Goal: Task Accomplishment & Management: Use online tool/utility

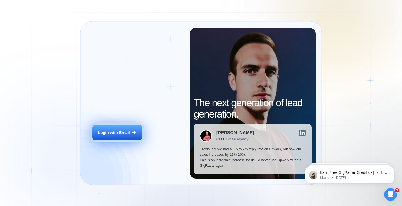
click at [128, 136] on button "Login with Email" at bounding box center [117, 133] width 50 height 16
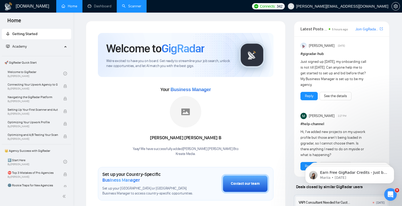
click at [138, 7] on link "Scanner" at bounding box center [131, 6] width 19 height 4
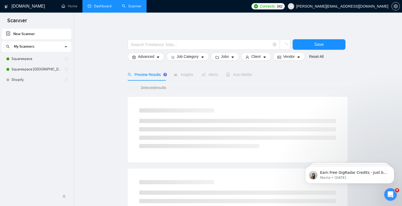
click at [101, 7] on link "Dashboard" at bounding box center [100, 6] width 24 height 4
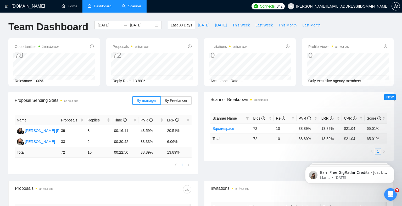
click at [134, 5] on link "Scanner" at bounding box center [131, 6] width 19 height 4
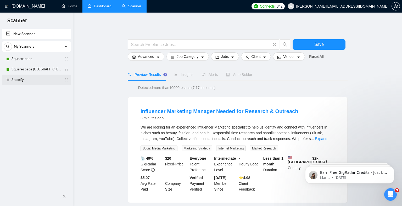
click at [40, 78] on link "Shopify" at bounding box center [37, 80] width 50 height 10
